Goal: Complete application form: Complete application form

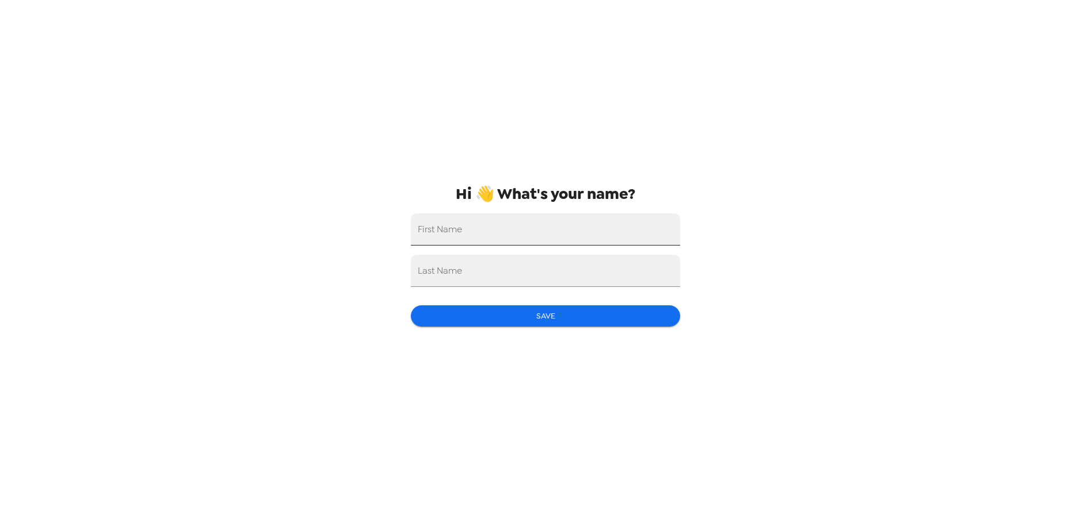
click at [476, 232] on input "First Name" at bounding box center [545, 229] width 269 height 32
type input "M [PERSON_NAME]"
click at [467, 274] on input "Last Name" at bounding box center [545, 271] width 269 height 32
type input "[PERSON_NAME]"
click at [537, 322] on button "Save" at bounding box center [545, 316] width 269 height 21
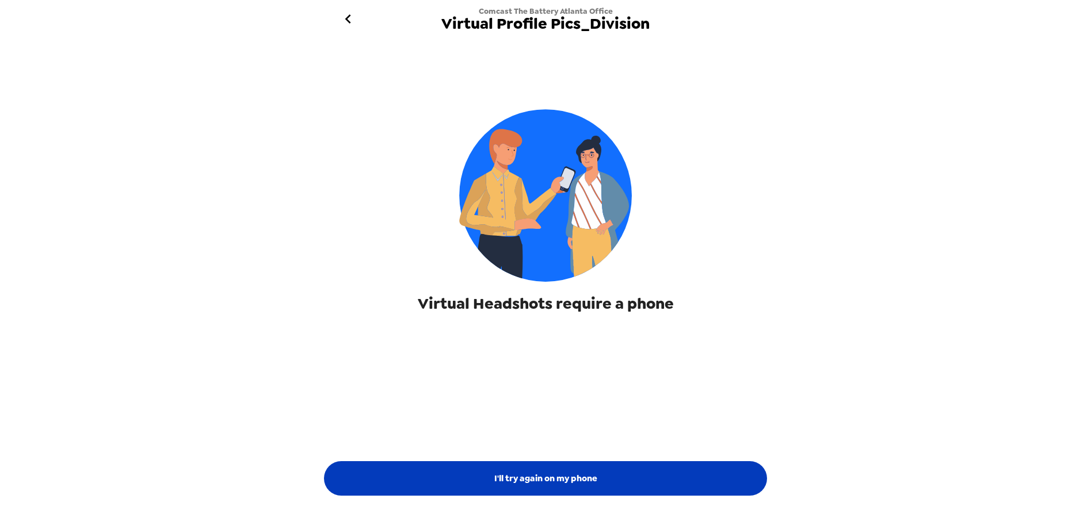
click at [657, 469] on button "I'll try again on my phone" at bounding box center [545, 478] width 443 height 35
